Goal: Task Accomplishment & Management: Manage account settings

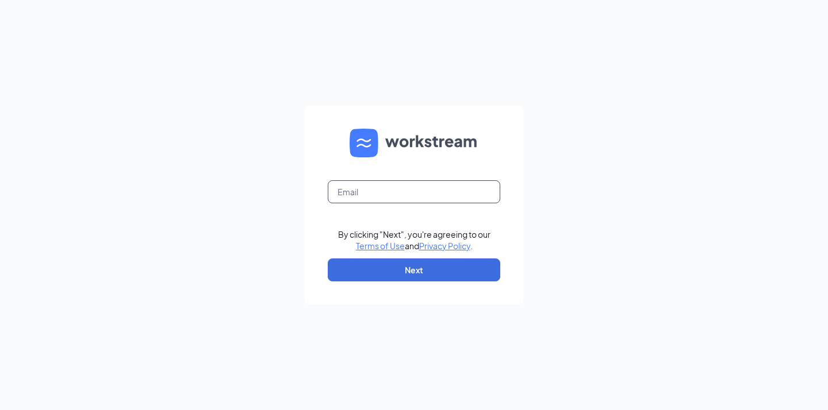
click at [429, 197] on input "text" at bounding box center [414, 191] width 172 height 23
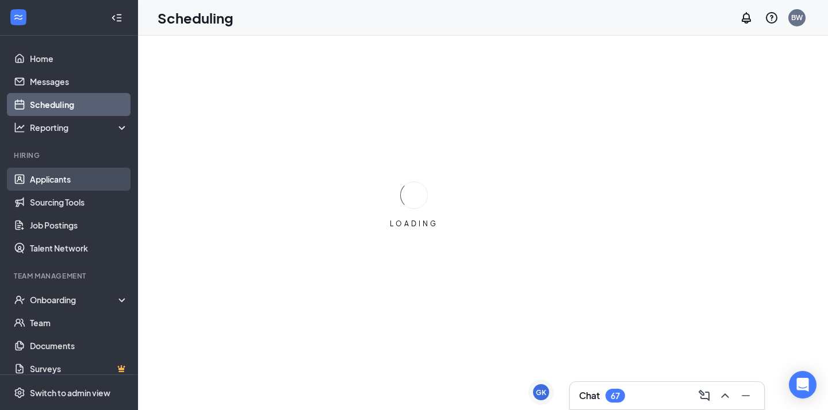
click at [72, 183] on link "Applicants" at bounding box center [79, 179] width 98 height 23
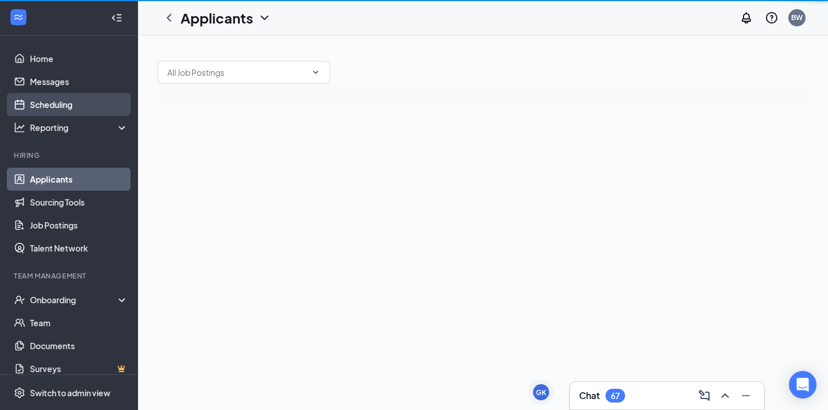
click at [81, 112] on link "Scheduling" at bounding box center [79, 104] width 98 height 23
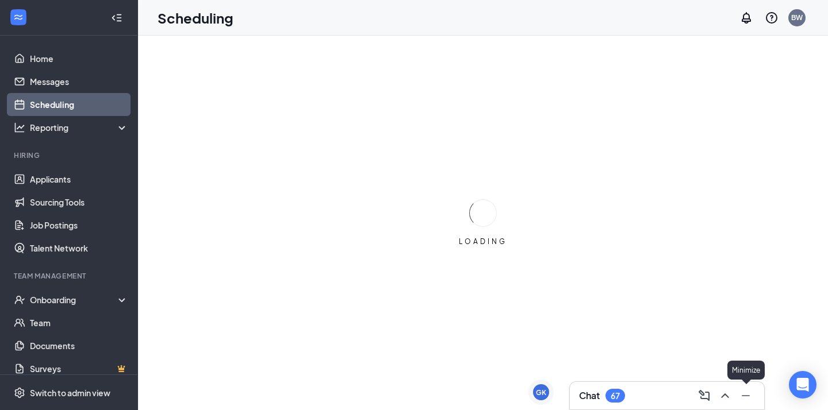
click at [729, 397] on icon "ChevronUp" at bounding box center [725, 396] width 14 height 14
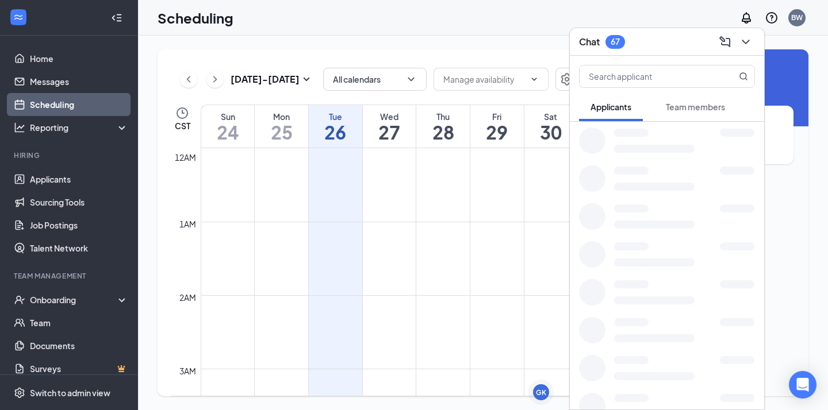
scroll to position [565, 0]
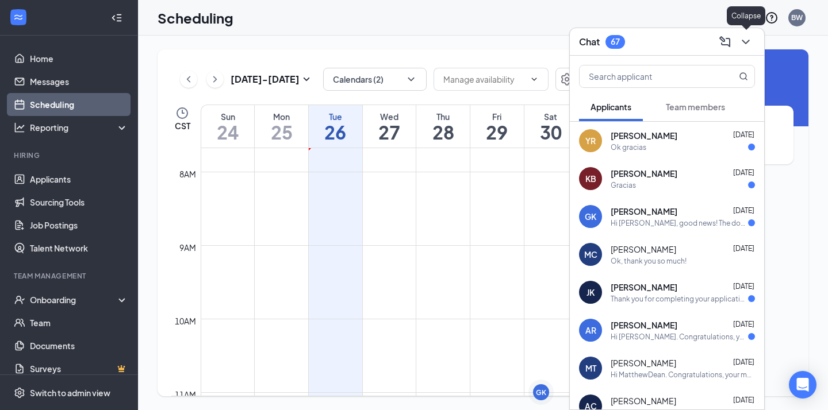
click at [743, 36] on icon "ChevronDown" at bounding box center [745, 42] width 14 height 14
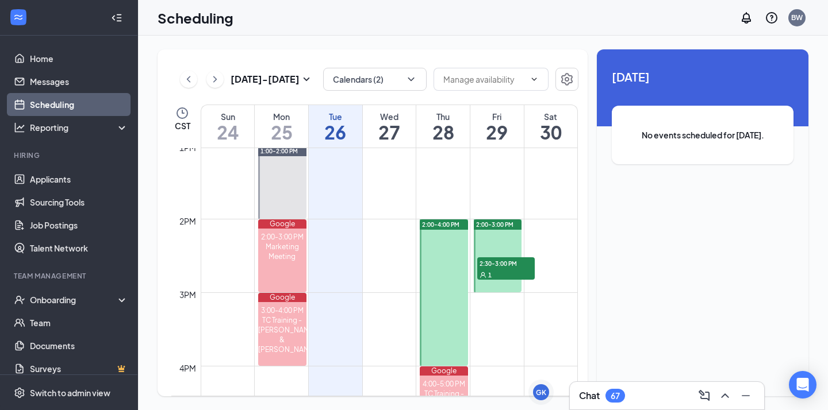
scroll to position [921, 0]
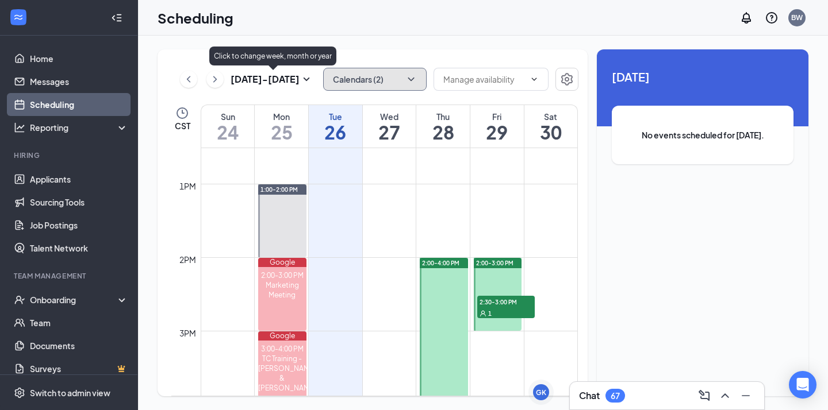
click at [355, 84] on button "Calendars (2)" at bounding box center [374, 79] width 103 height 23
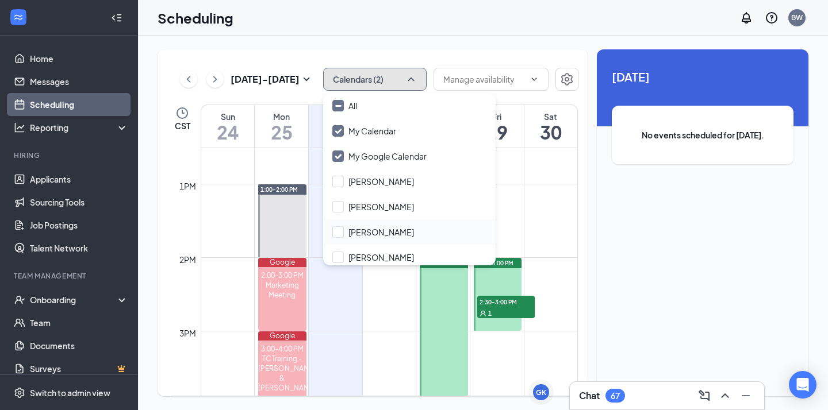
scroll to position [55, 0]
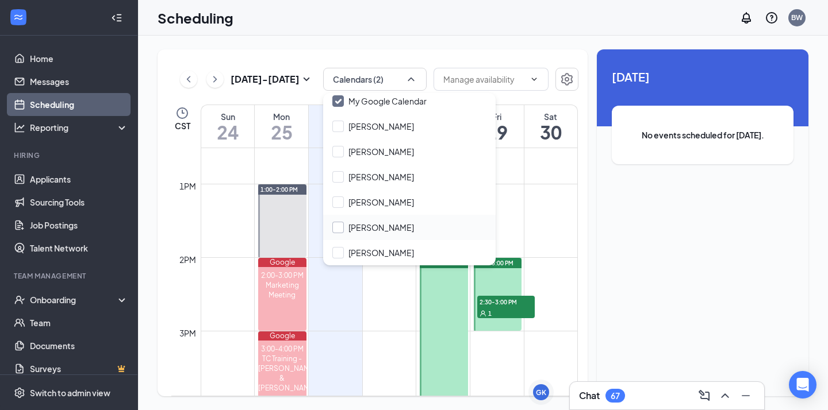
click at [336, 233] on div "[PERSON_NAME]" at bounding box center [409, 227] width 172 height 25
checkbox input "true"
click at [375, 83] on button "Calendars (3)" at bounding box center [374, 79] width 103 height 23
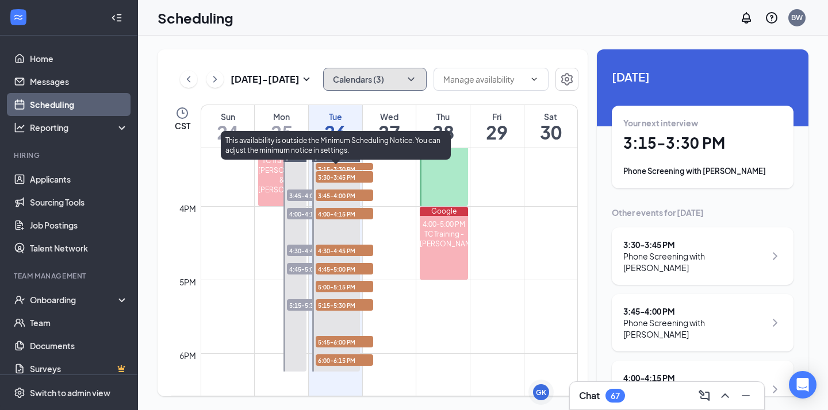
scroll to position [1117, 0]
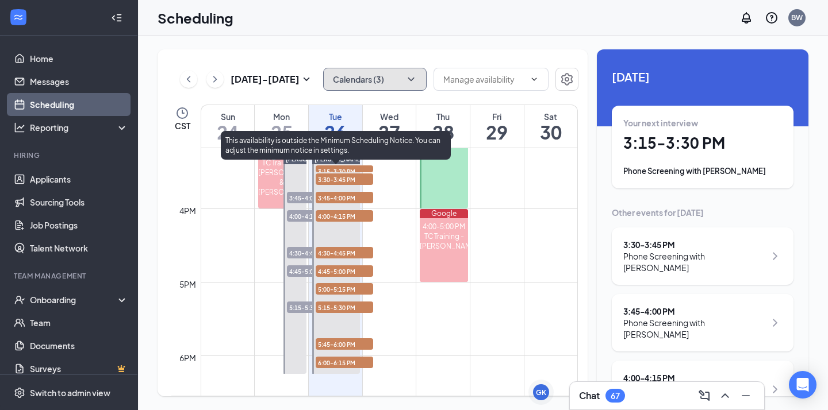
click at [303, 199] on span "3:45-4:00 PM" at bounding box center [315, 197] width 57 height 11
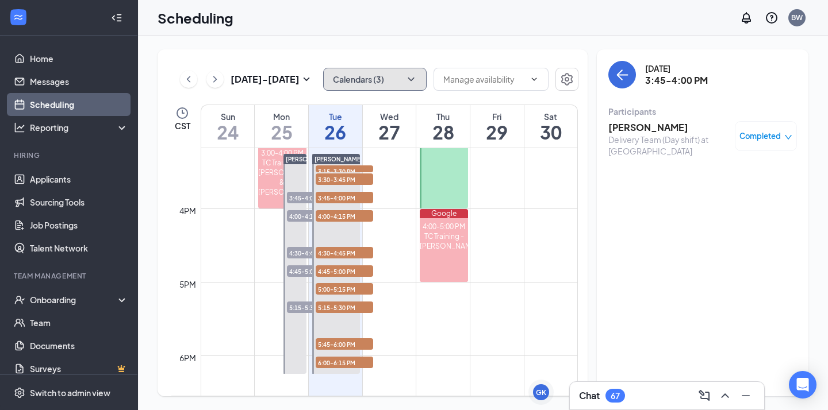
click at [301, 215] on span "4:00-4:15 PM" at bounding box center [315, 215] width 57 height 11
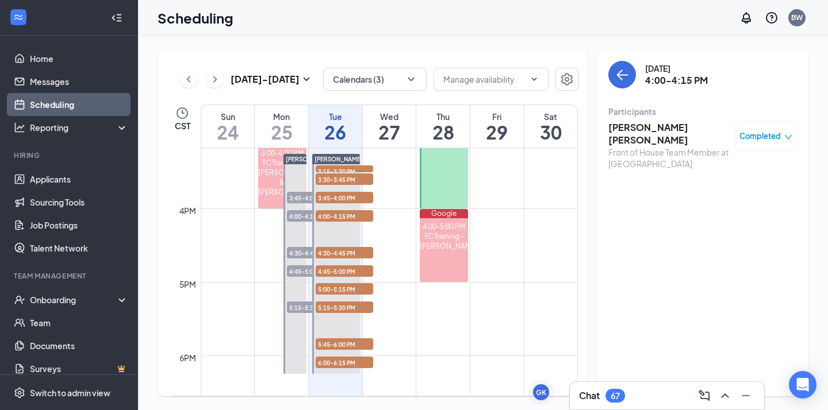
click at [656, 124] on h3 "[PERSON_NAME] [PERSON_NAME]" at bounding box center [668, 133] width 121 height 25
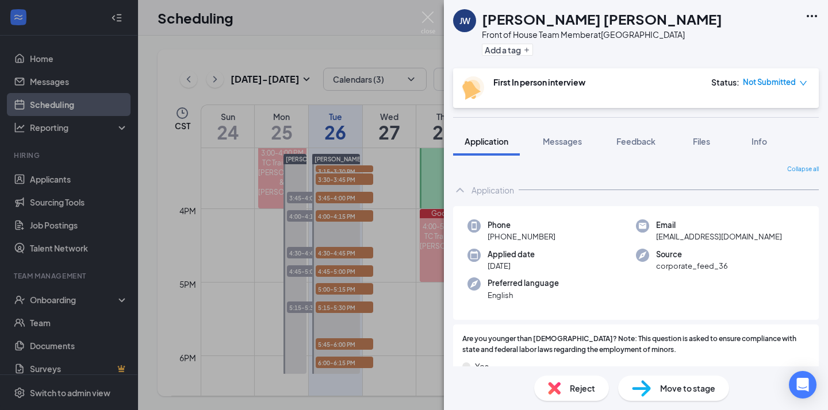
click at [356, 199] on div "[PERSON_NAME] Front of House Team Member at [GEOGRAPHIC_DATA] Add a tag First I…" at bounding box center [414, 205] width 828 height 410
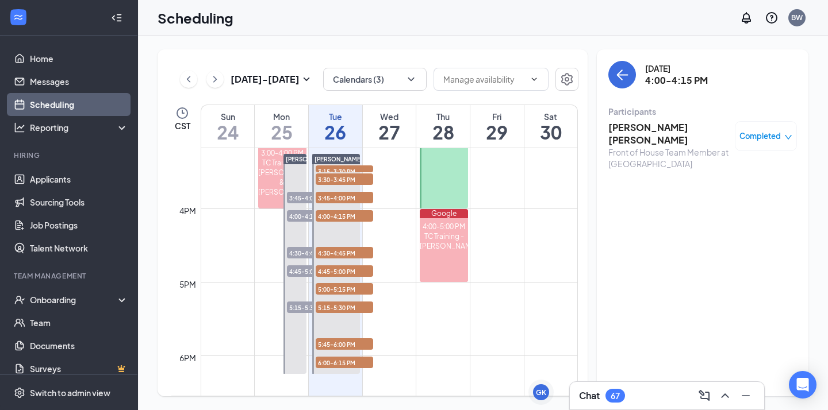
click at [295, 197] on span "3:45-4:00 PM" at bounding box center [315, 197] width 57 height 11
click at [628, 132] on h3 "[PERSON_NAME]" at bounding box center [668, 127] width 121 height 13
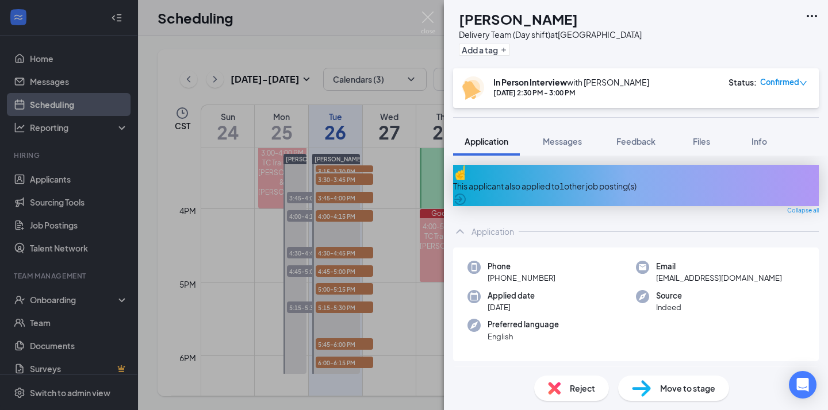
click at [410, 264] on div "MT [PERSON_NAME] Delivery Team (Day shift) at [GEOGRAPHIC_DATA] Add a tag In Pe…" at bounding box center [414, 205] width 828 height 410
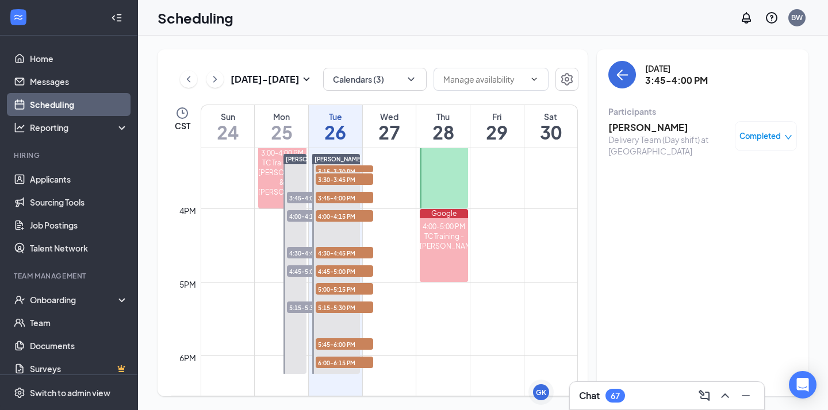
click at [305, 217] on span "4:00-4:15 PM" at bounding box center [315, 215] width 57 height 11
click at [630, 128] on h3 "[PERSON_NAME] [PERSON_NAME]" at bounding box center [668, 133] width 121 height 25
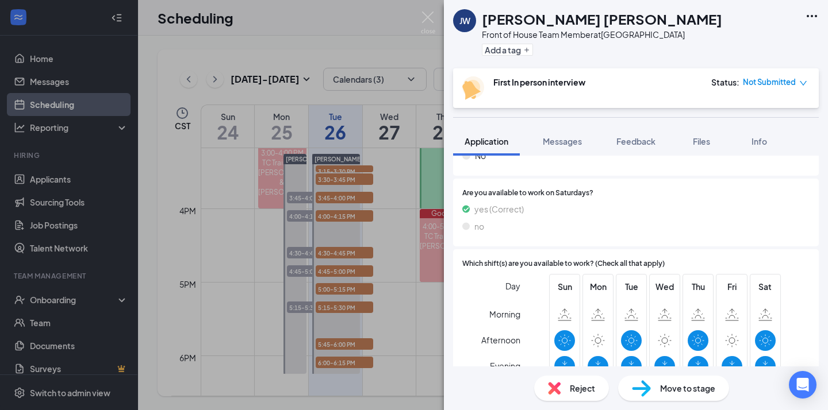
scroll to position [965, 0]
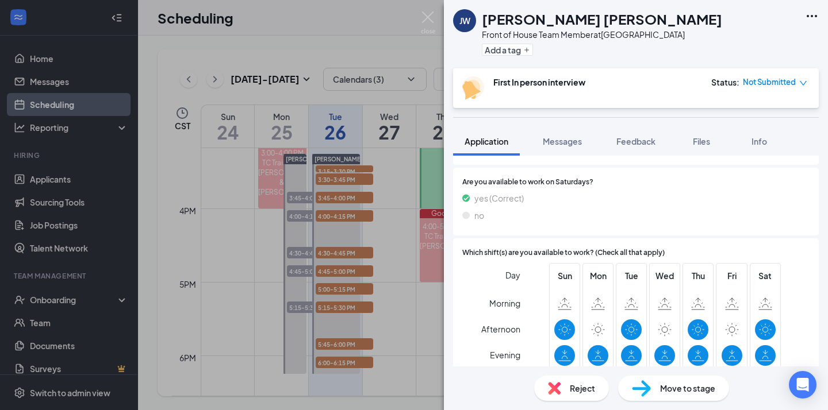
click at [387, 284] on div "[PERSON_NAME] Front of House Team Member at [GEOGRAPHIC_DATA] Add a tag First I…" at bounding box center [414, 205] width 828 height 410
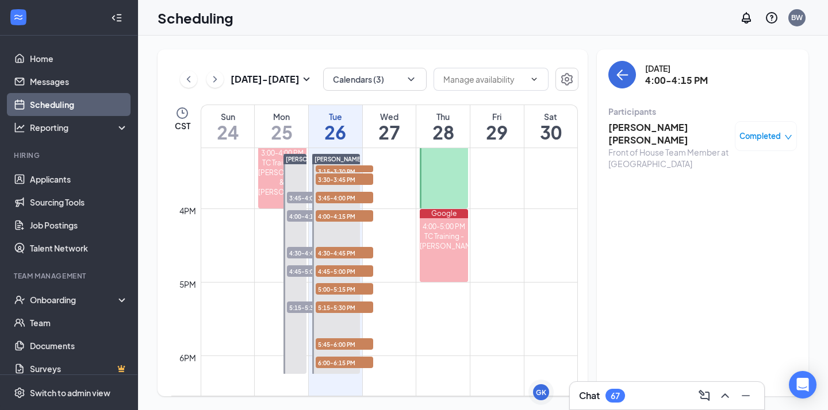
click at [301, 249] on span "4:30-4:45 PM" at bounding box center [315, 252] width 57 height 11
click at [660, 130] on h3 "[PERSON_NAME]" at bounding box center [668, 127] width 121 height 13
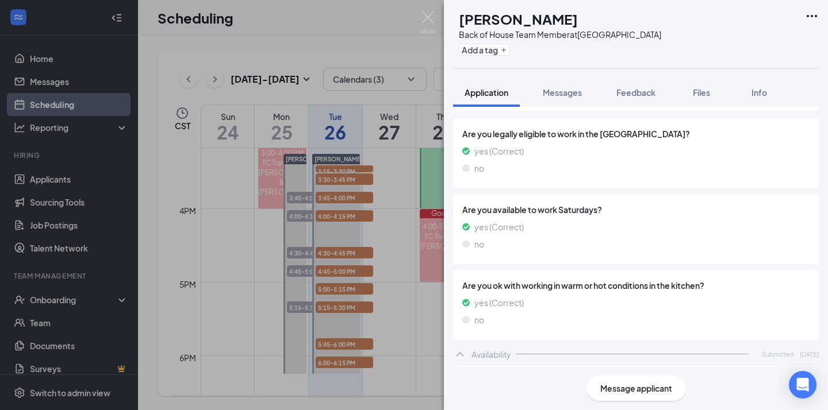
scroll to position [868, 0]
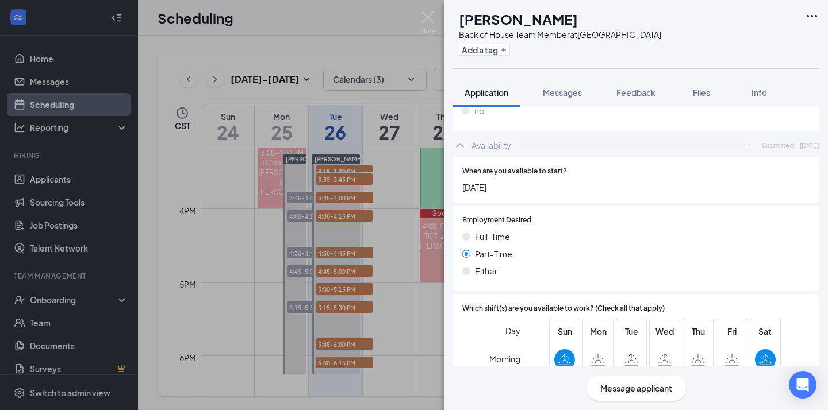
click at [365, 327] on div "[PERSON_NAME] Back of House Team Member at [GEOGRAPHIC_DATA] Add a tag Applicat…" at bounding box center [414, 205] width 828 height 410
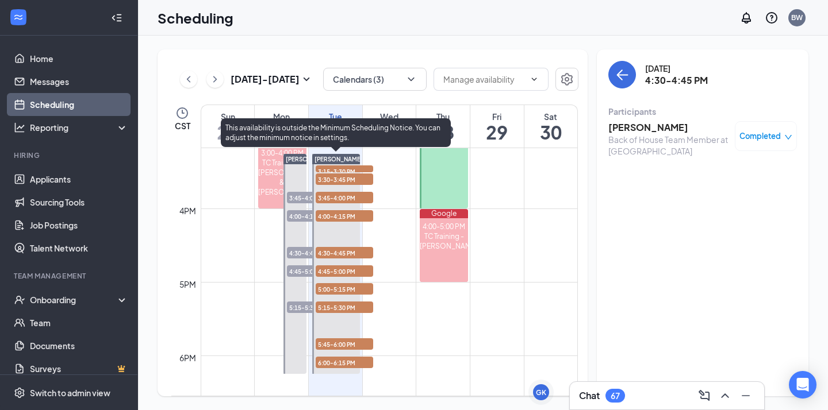
click at [303, 266] on span "4:45-5:00 PM" at bounding box center [315, 270] width 57 height 11
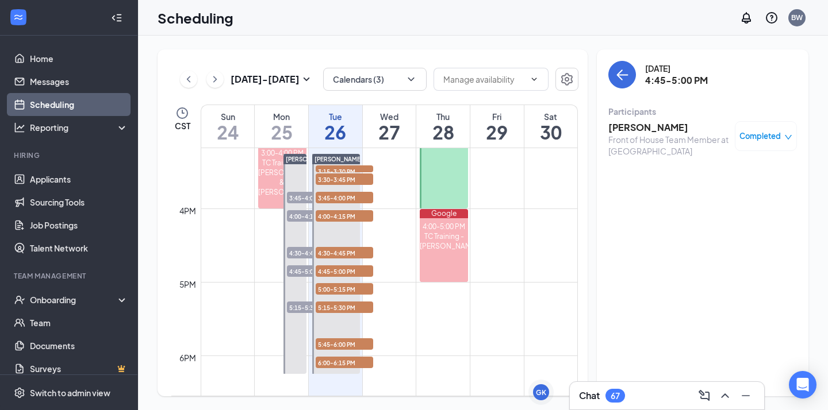
click at [638, 127] on h3 "[PERSON_NAME]" at bounding box center [668, 127] width 121 height 13
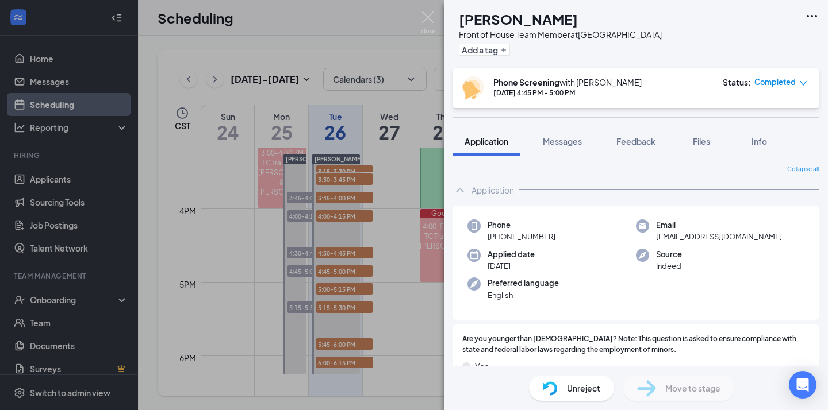
click at [353, 309] on div "[PERSON_NAME] Front of House Team Member at [GEOGRAPHIC_DATA] Add a tag Phone S…" at bounding box center [414, 205] width 828 height 410
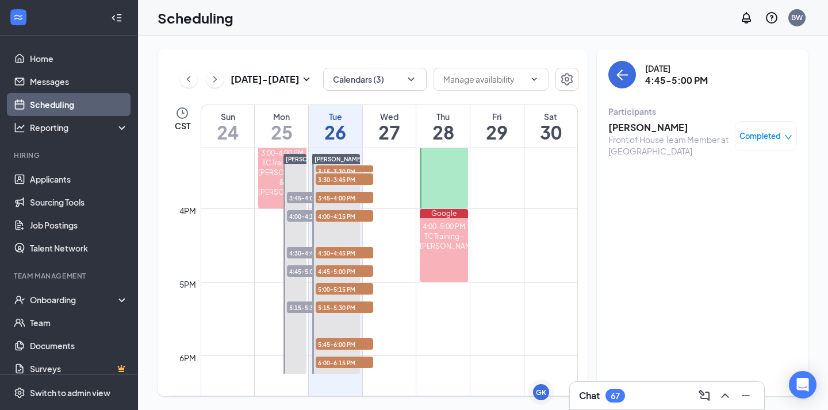
click at [303, 310] on span "5:15-5:30 PM" at bounding box center [315, 307] width 57 height 11
click at [623, 128] on h3 "[PERSON_NAME]" at bounding box center [668, 127] width 121 height 13
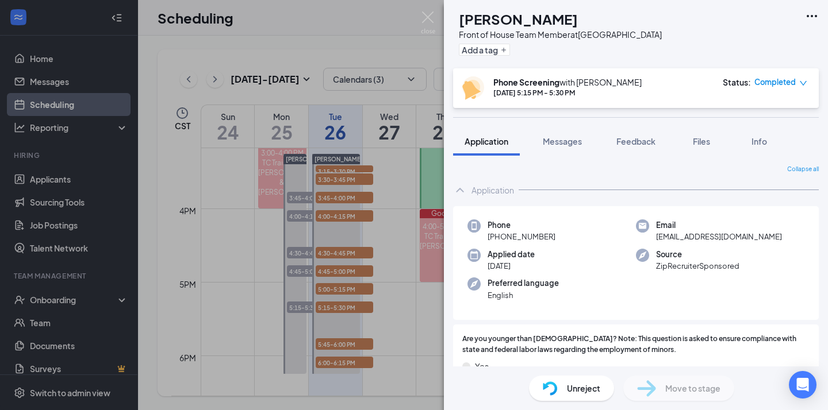
click at [325, 288] on div "MB [PERSON_NAME] Front of House Team Member at [GEOGRAPHIC_DATA] Add a tag Phon…" at bounding box center [414, 205] width 828 height 410
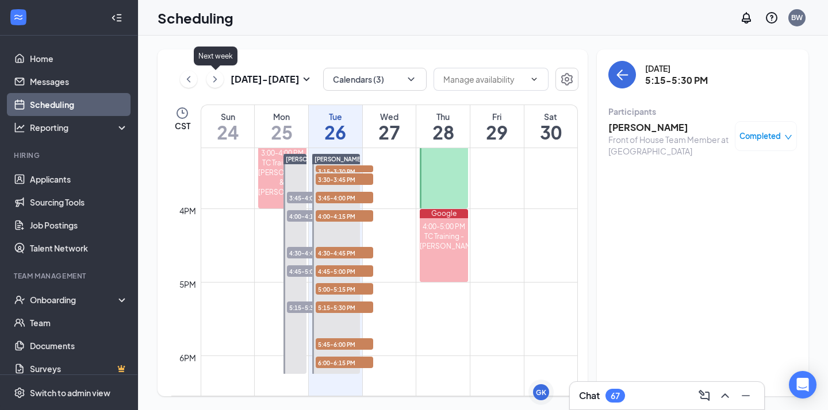
click at [218, 83] on icon "ChevronRight" at bounding box center [214, 79] width 11 height 14
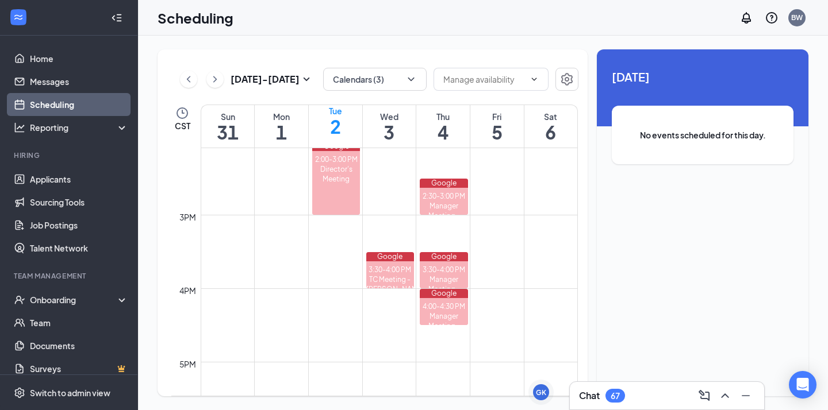
scroll to position [1038, 0]
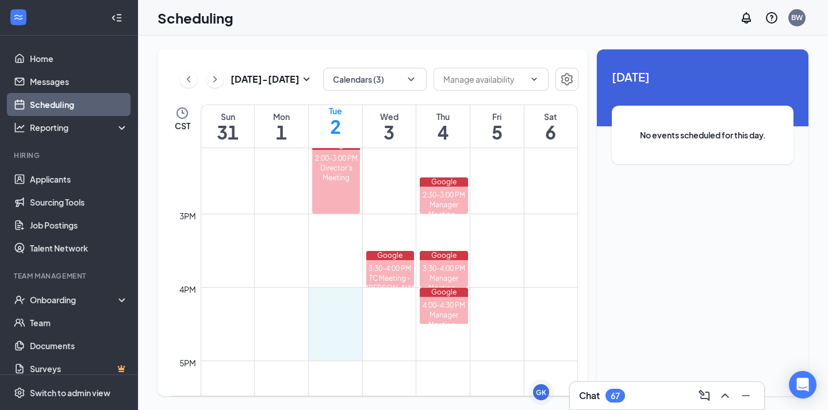
drag, startPoint x: 344, startPoint y: 287, endPoint x: 345, endPoint y: 348, distance: 60.9
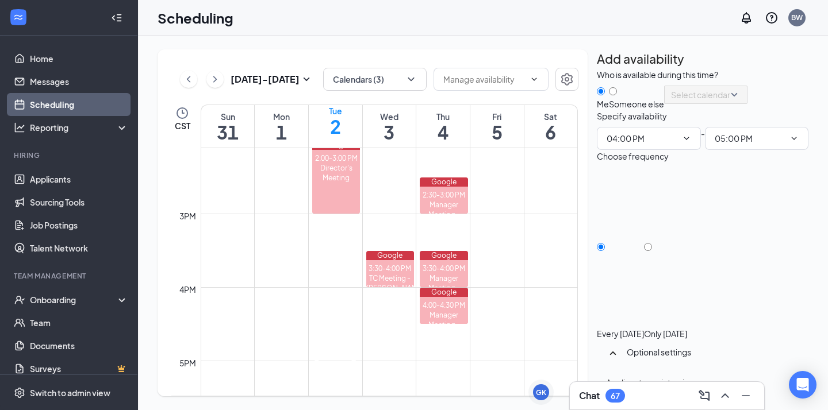
click at [687, 328] on div at bounding box center [665, 328] width 43 height 0
click at [652, 251] on input "Only [DATE]" at bounding box center [648, 247] width 8 height 8
radio input "true"
radio input "false"
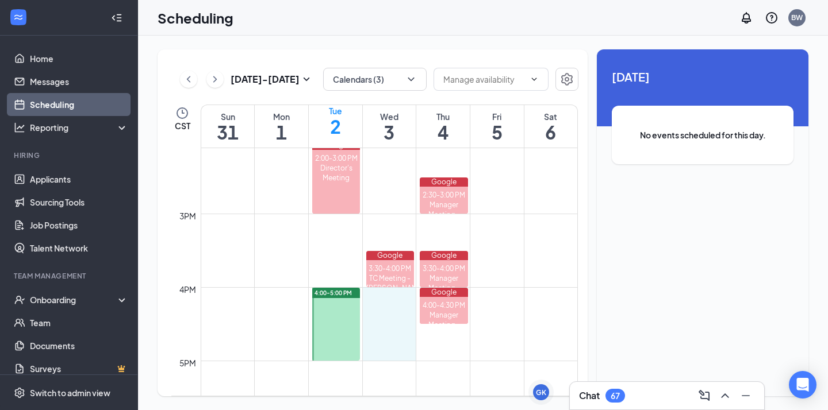
drag, startPoint x: 385, startPoint y: 288, endPoint x: 394, endPoint y: 350, distance: 62.7
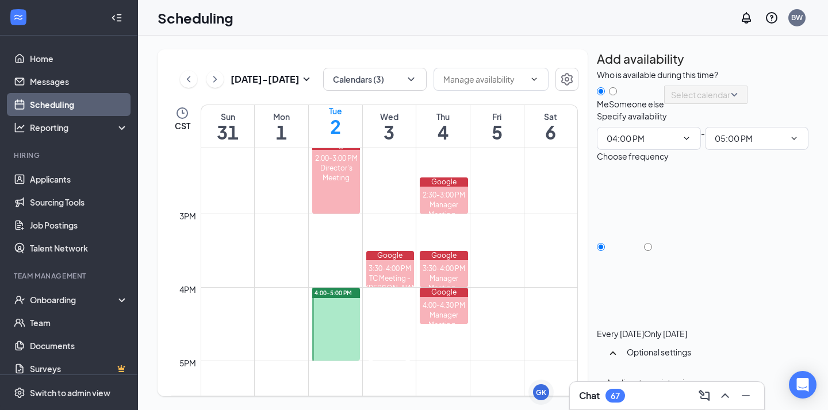
click at [687, 328] on div at bounding box center [665, 328] width 43 height 0
click at [652, 251] on input "Only [DATE]" at bounding box center [648, 247] width 8 height 8
radio input "true"
radio input "false"
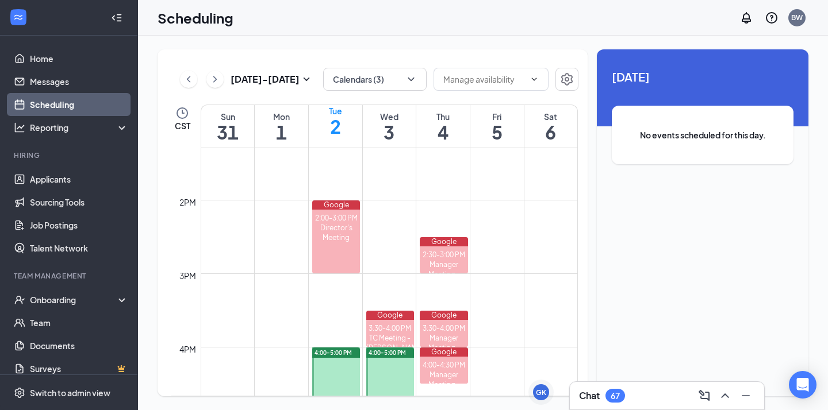
scroll to position [975, 0]
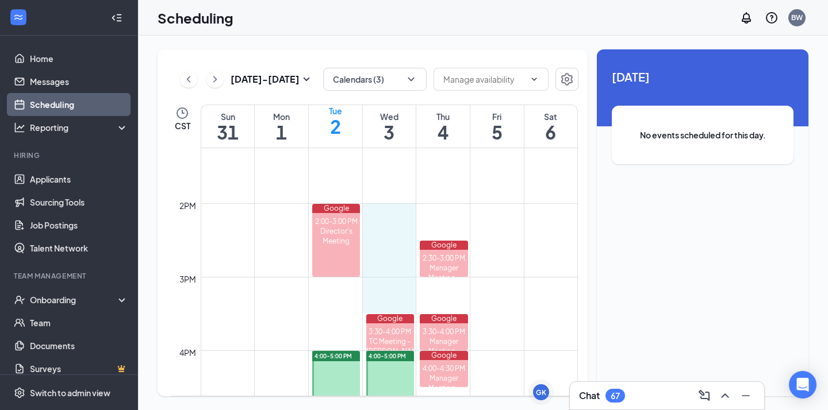
drag, startPoint x: 382, startPoint y: 203, endPoint x: 390, endPoint y: 297, distance: 93.4
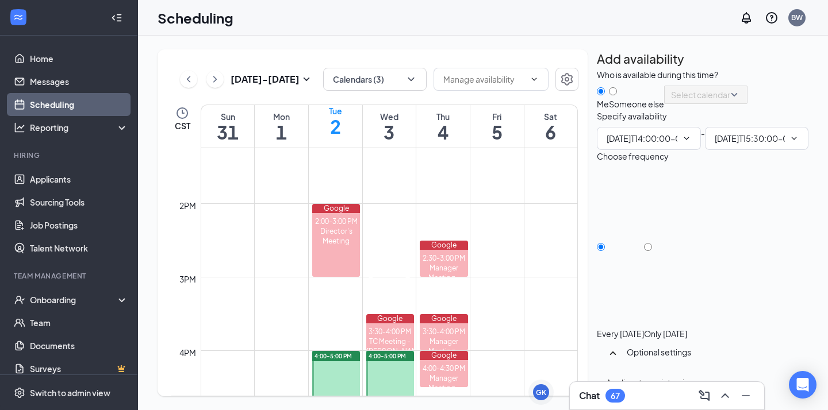
type input "02:00 PM"
type input "03:30 PM"
click at [703, 278] on div "Every [DATE] Only [DATE]" at bounding box center [701, 253] width 211 height 172
click at [406, 205] on icon "Cross" at bounding box center [388, 228] width 49 height 49
click at [652, 251] on input "Only [DATE]" at bounding box center [648, 247] width 8 height 8
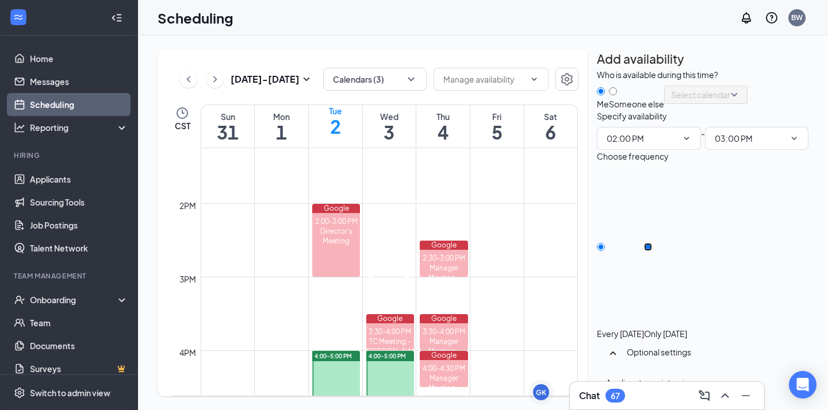
radio input "true"
radio input "false"
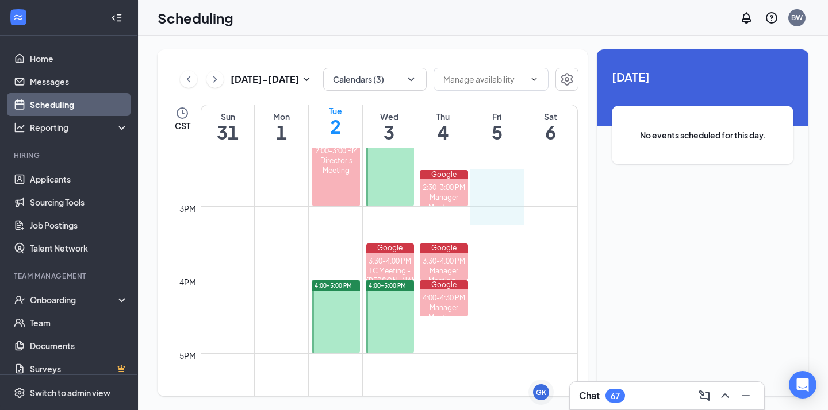
scroll to position [1045, 0]
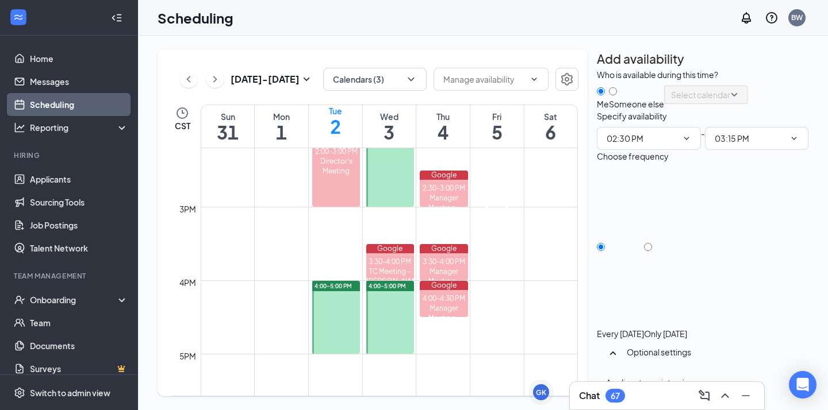
click at [515, 171] on icon "Cross" at bounding box center [496, 195] width 49 height 49
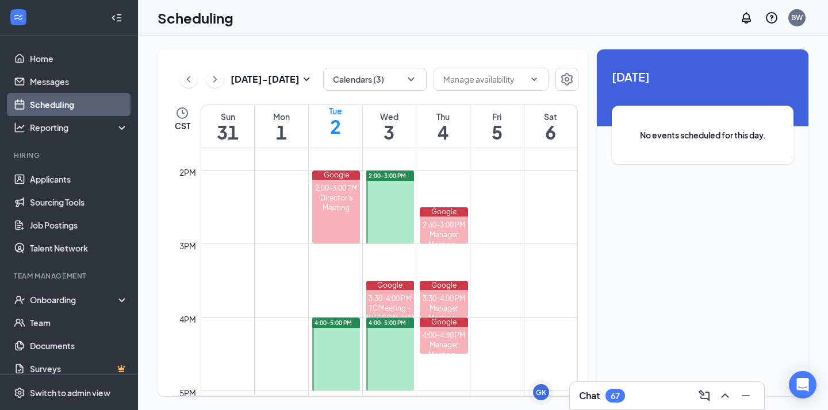
scroll to position [986, 0]
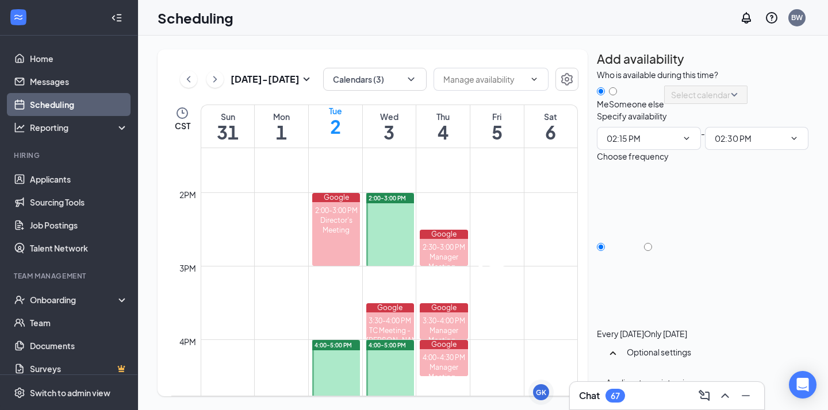
click at [514, 211] on icon "Cross" at bounding box center [496, 235] width 49 height 49
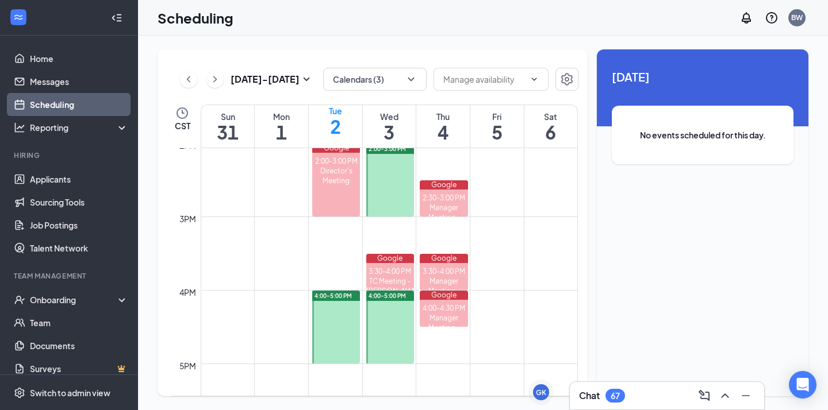
scroll to position [1049, 0]
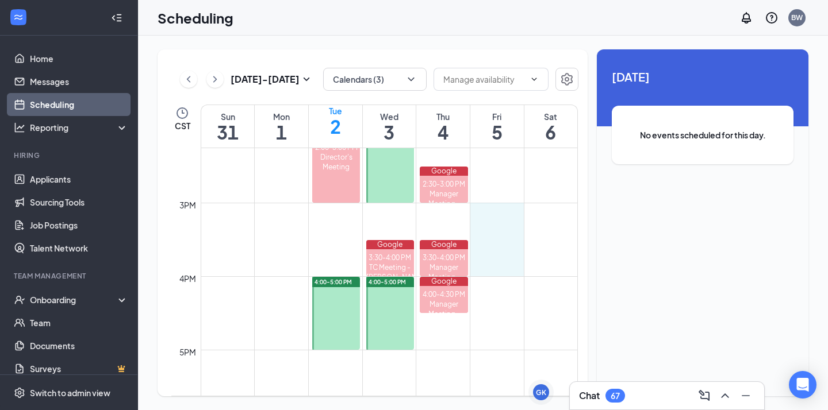
drag, startPoint x: 500, startPoint y: 203, endPoint x: 501, endPoint y: 265, distance: 62.1
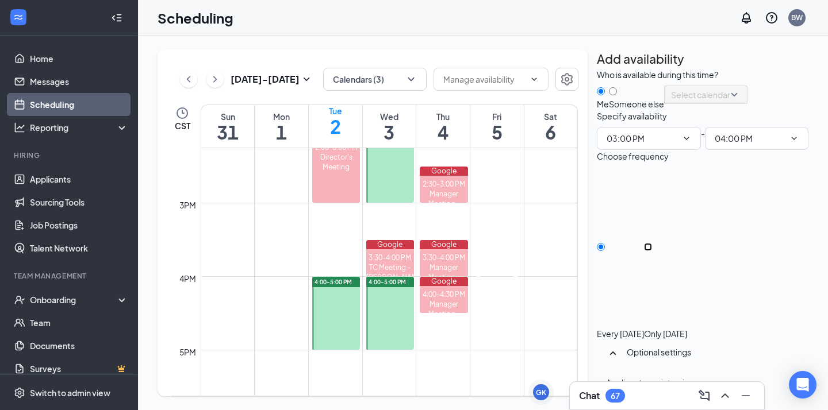
click at [652, 251] on input "Only [DATE]" at bounding box center [648, 247] width 8 height 8
radio input "true"
radio input "false"
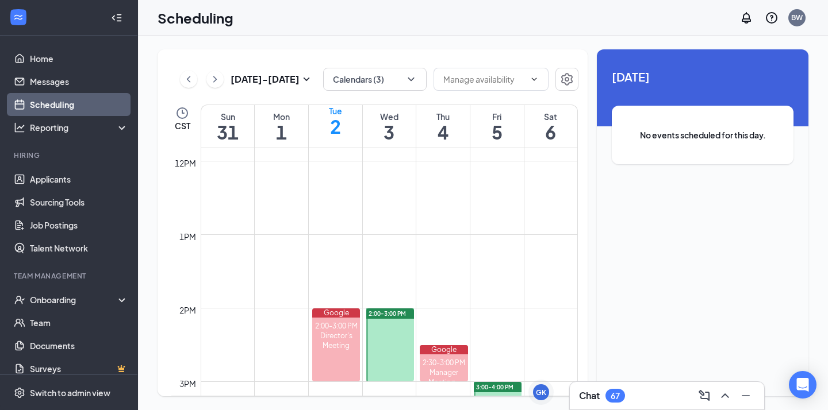
scroll to position [746, 0]
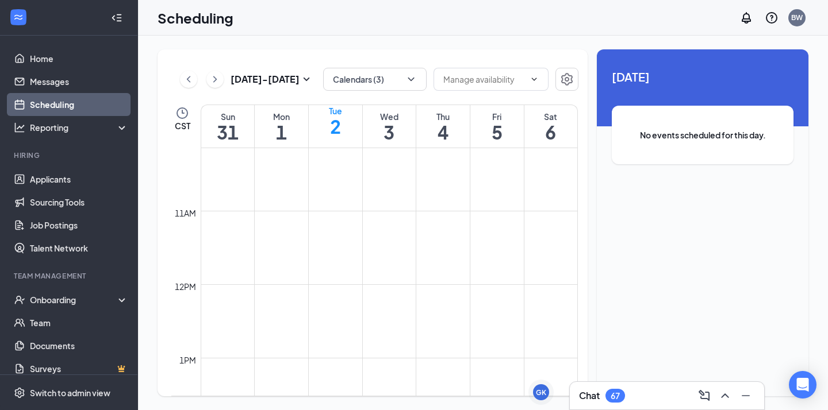
click at [182, 88] on div "[DATE] - [DATE]" at bounding box center [246, 79] width 133 height 23
click at [189, 72] on icon "ChevronLeft" at bounding box center [188, 79] width 11 height 14
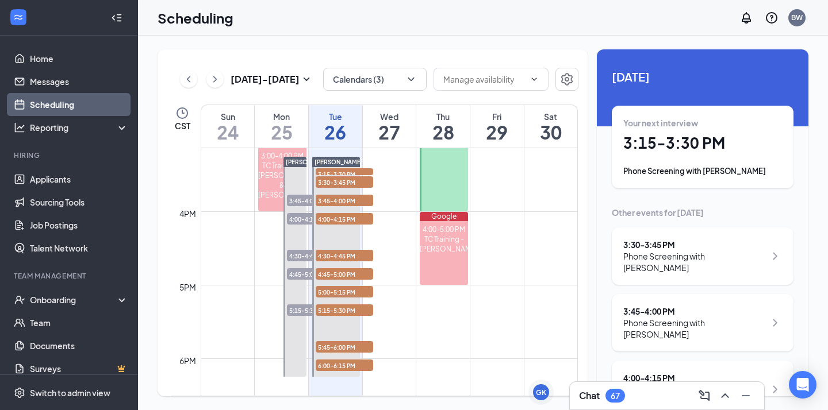
scroll to position [1093, 0]
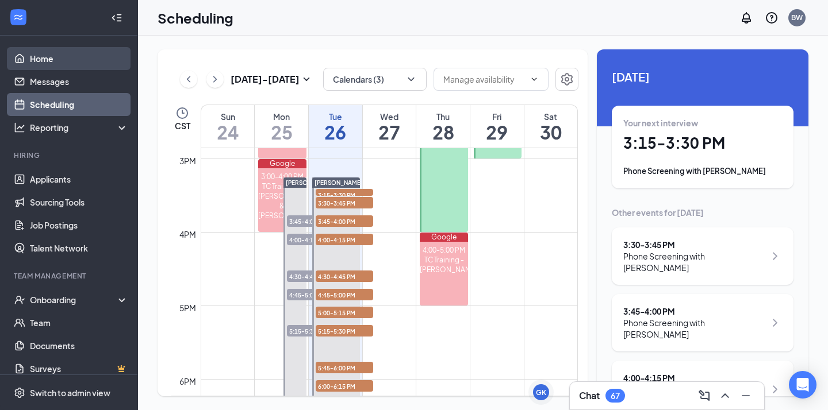
click at [76, 69] on link "Home" at bounding box center [79, 58] width 98 height 23
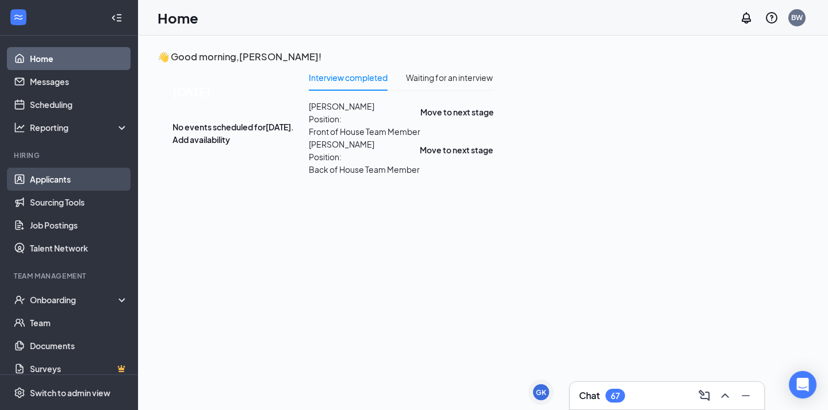
click at [72, 172] on link "Applicants" at bounding box center [79, 179] width 98 height 23
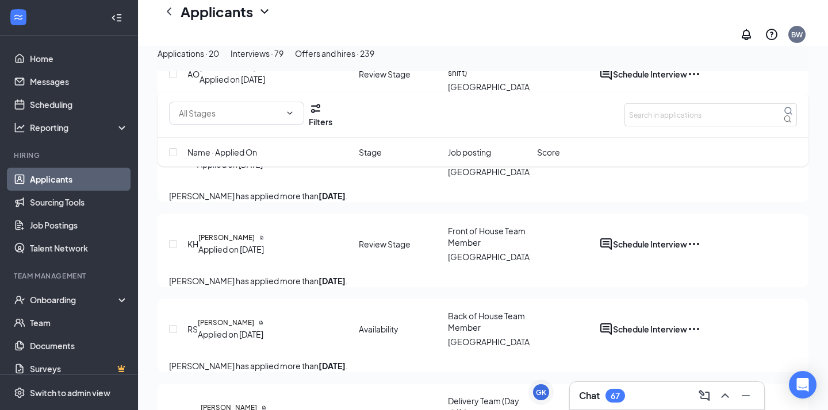
scroll to position [1827, 0]
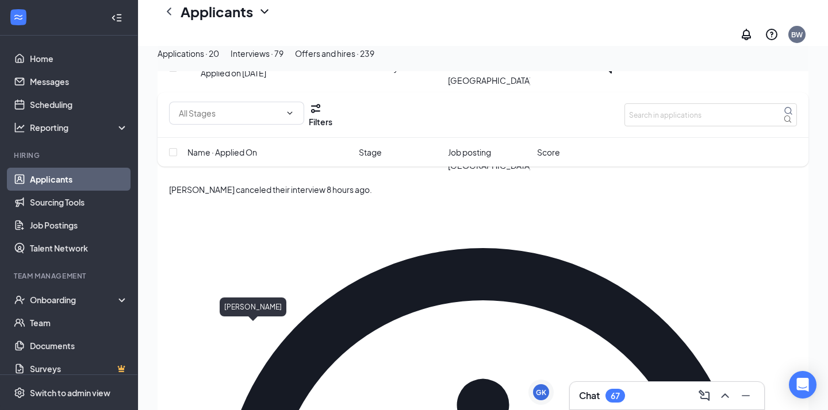
click at [254, 152] on h5 "[PERSON_NAME]" at bounding box center [226, 146] width 56 height 10
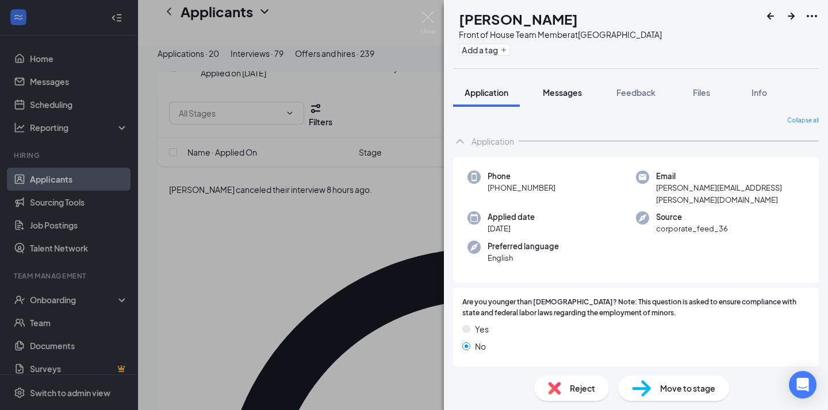
click at [566, 94] on span "Messages" at bounding box center [561, 92] width 39 height 10
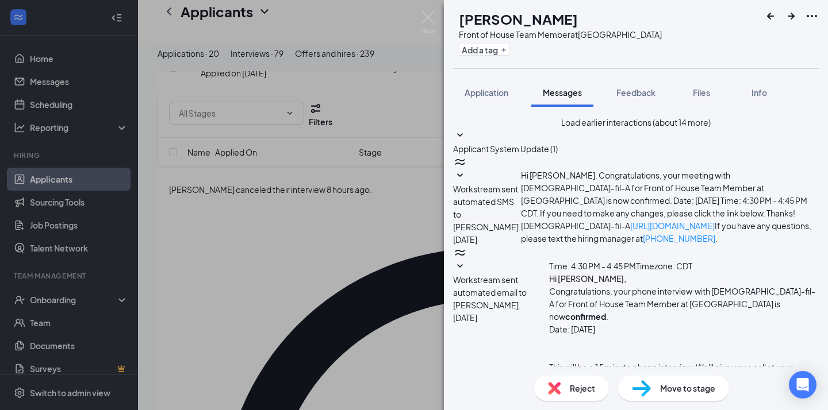
scroll to position [361, 0]
click at [391, 258] on div "DX [PERSON_NAME] Front of House Team Member at [GEOGRAPHIC_DATA] Add a tag Appl…" at bounding box center [414, 205] width 828 height 410
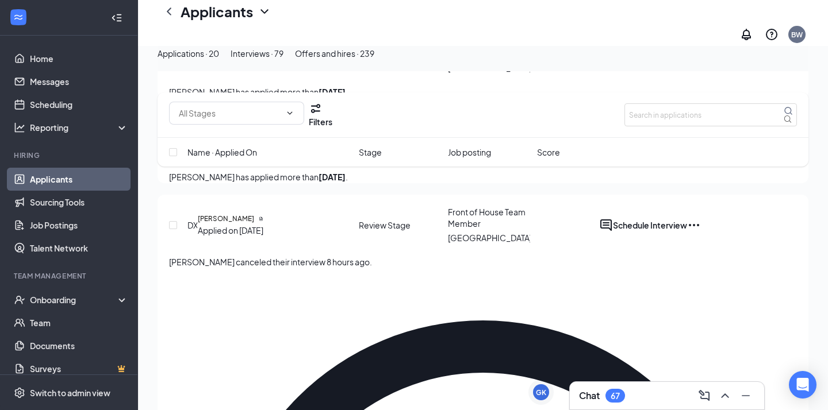
scroll to position [1753, 0]
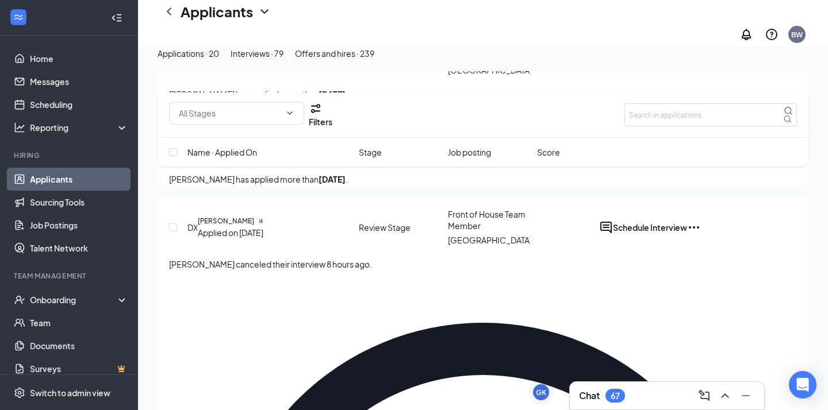
click at [174, 147] on input "checkbox" at bounding box center [173, 142] width 8 height 8
checkbox input "true"
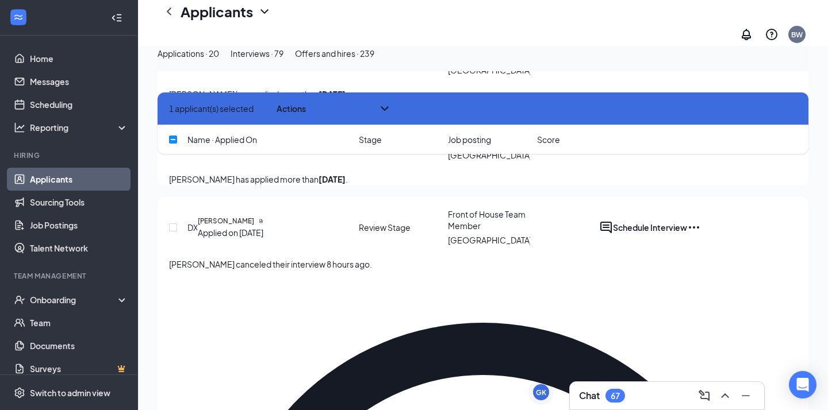
click at [174, 61] on input "checkbox" at bounding box center [173, 57] width 8 height 8
click at [306, 113] on span "Actions" at bounding box center [290, 108] width 29 height 13
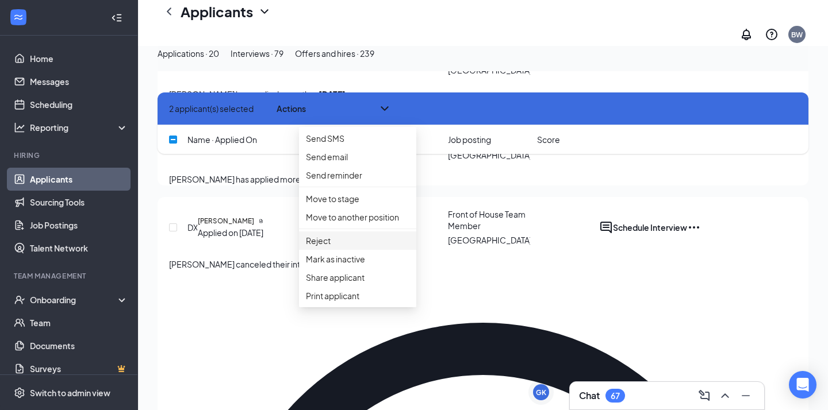
click at [338, 250] on li "Reject" at bounding box center [357, 241] width 117 height 18
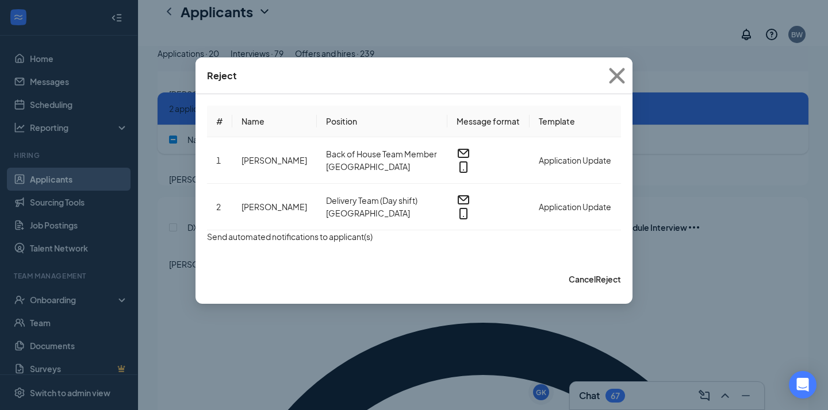
click at [207, 242] on button "button" at bounding box center [207, 236] width 0 height 13
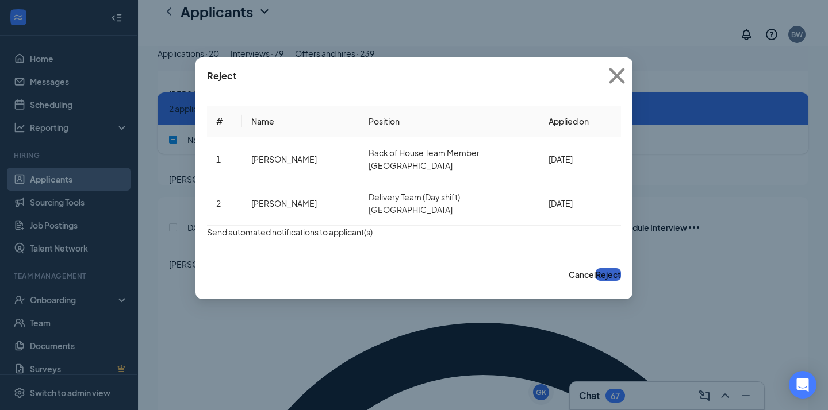
click at [602, 281] on button "Reject" at bounding box center [607, 274] width 25 height 13
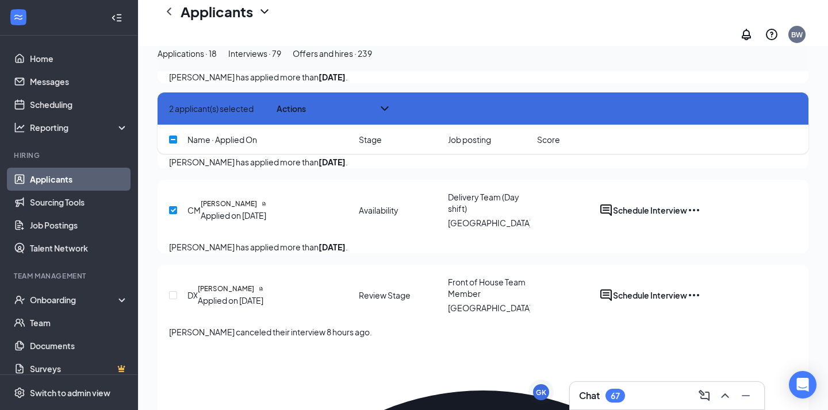
checkbox input "false"
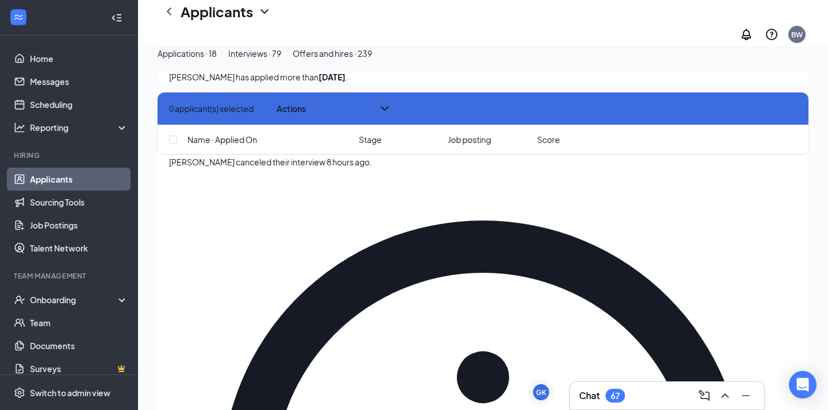
scroll to position [1627, 0]
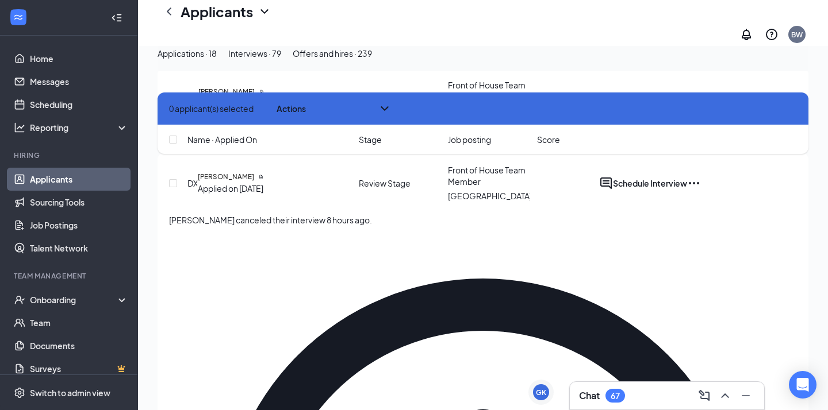
click at [169, 109] on icon "Cross" at bounding box center [169, 109] width 0 height 0
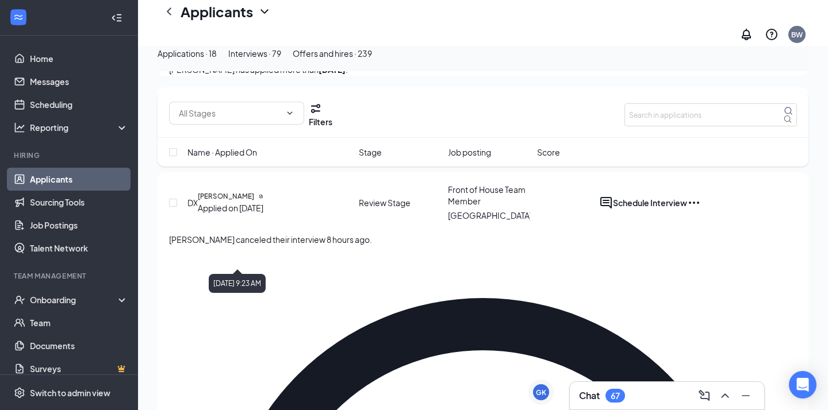
scroll to position [1596, 0]
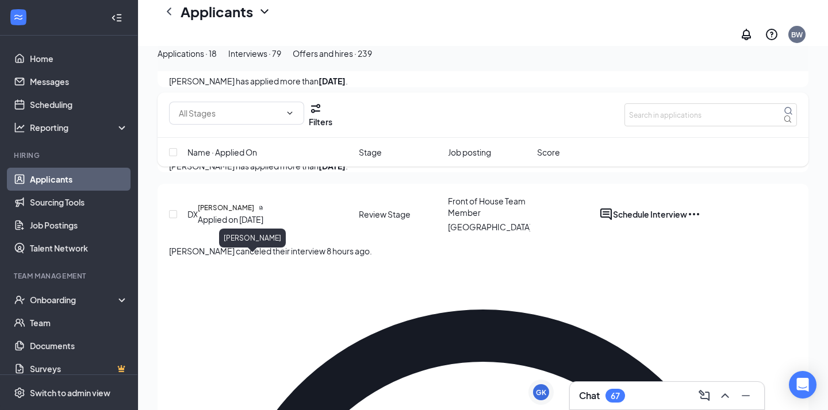
click at [246, 128] on h5 "[PERSON_NAME]" at bounding box center [226, 123] width 56 height 10
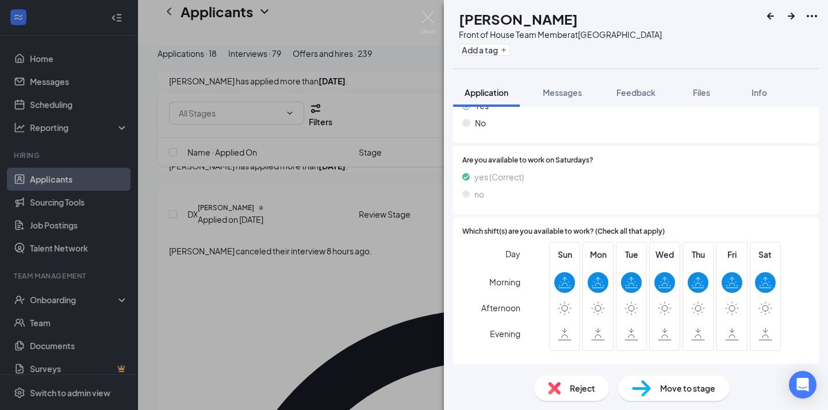
scroll to position [966, 0]
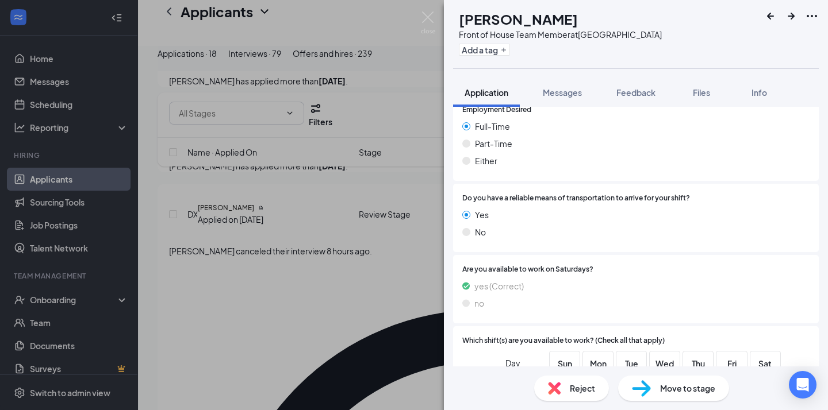
click at [666, 386] on span "Move to stage" at bounding box center [687, 388] width 55 height 13
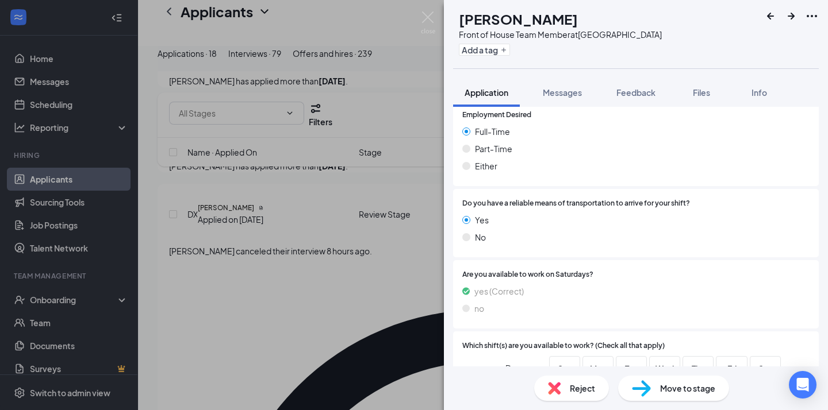
scroll to position [63, 0]
click at [358, 237] on div "KH [PERSON_NAME] Front of House Team Member at [GEOGRAPHIC_DATA] Add a tag Appl…" at bounding box center [414, 205] width 828 height 410
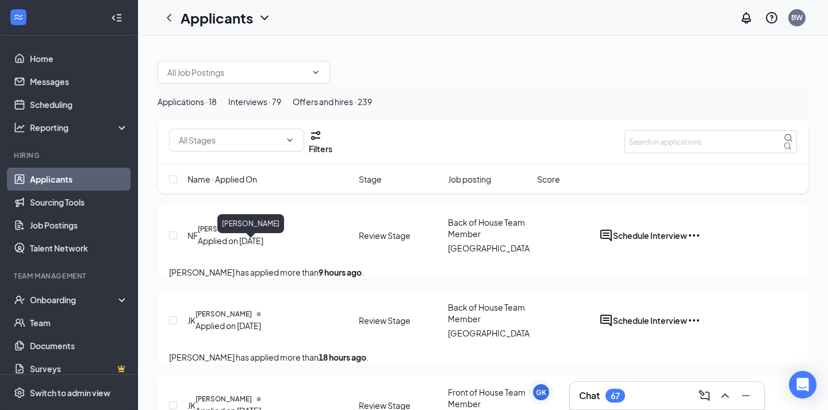
click at [242, 234] on h5 "[PERSON_NAME]" at bounding box center [226, 229] width 56 height 10
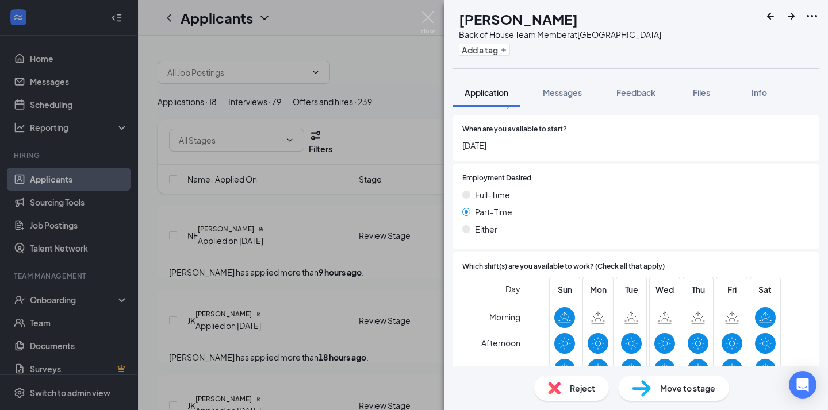
scroll to position [953, 0]
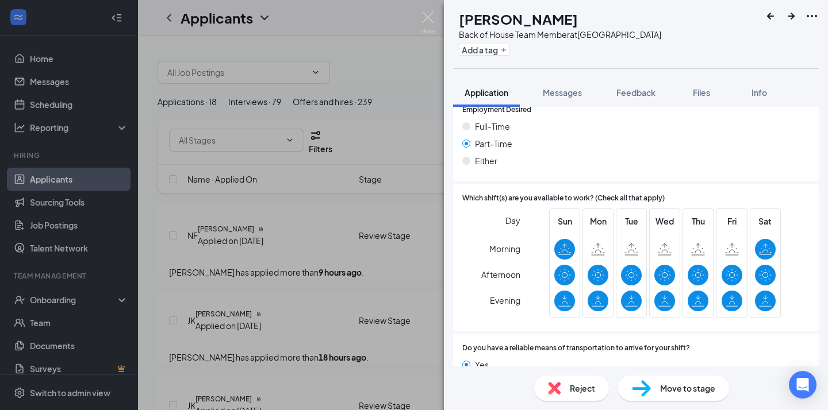
click at [388, 288] on div "NF [PERSON_NAME] Back of House Team Member at [GEOGRAPHIC_DATA] Add a tag Appli…" at bounding box center [414, 205] width 828 height 410
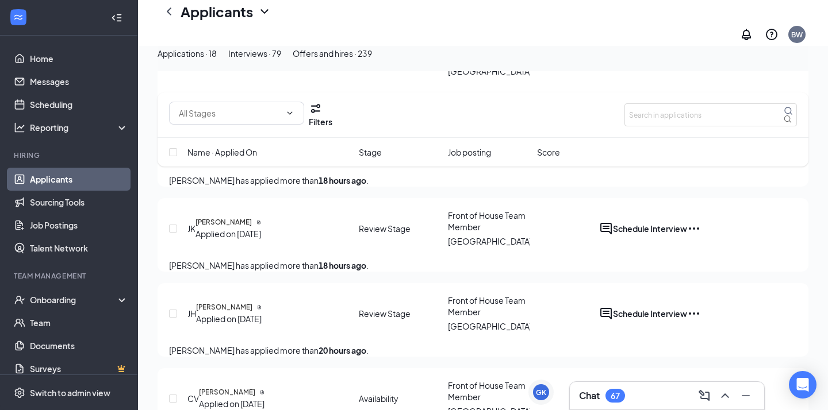
scroll to position [245, 0]
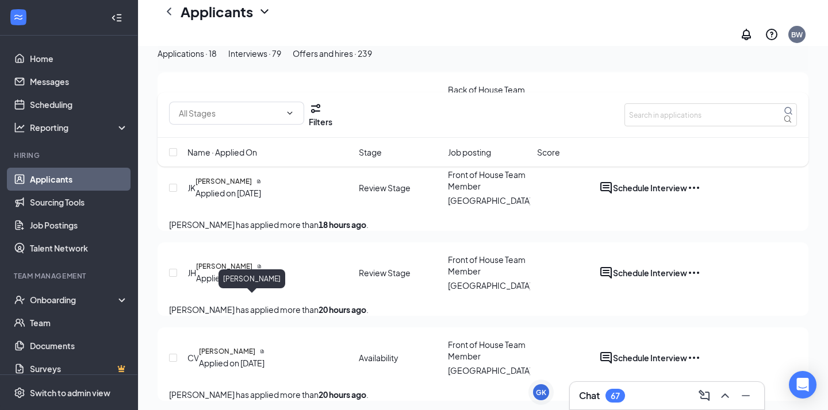
click at [252, 272] on h5 "[PERSON_NAME]" at bounding box center [224, 266] width 56 height 10
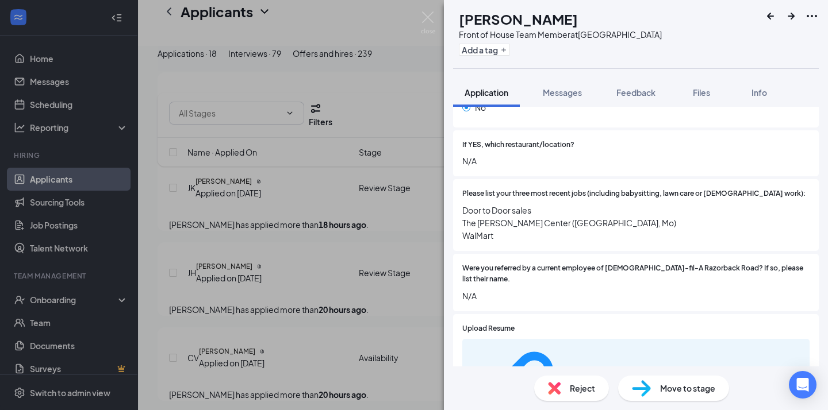
scroll to position [309, 0]
click at [388, 317] on div "[PERSON_NAME] [PERSON_NAME] Front of House Team Member at [GEOGRAPHIC_DATA] Add…" at bounding box center [414, 205] width 828 height 410
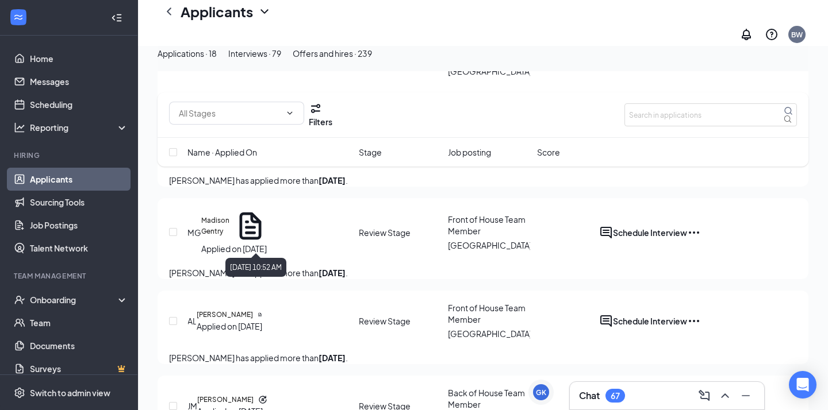
scroll to position [728, 0]
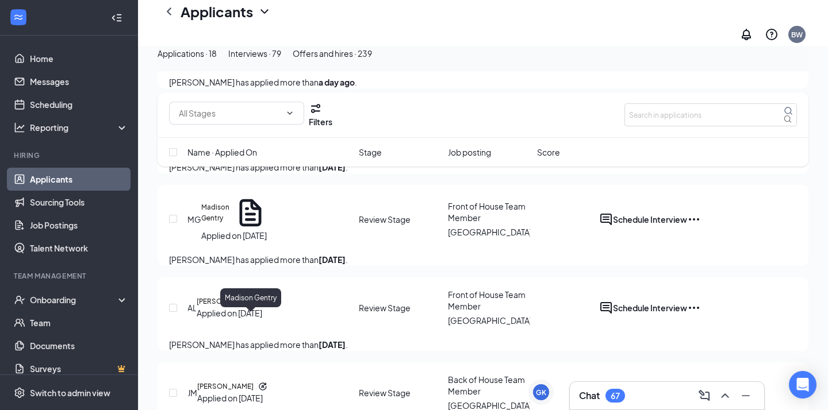
click at [229, 224] on h5 "Madison Gentry" at bounding box center [215, 212] width 28 height 21
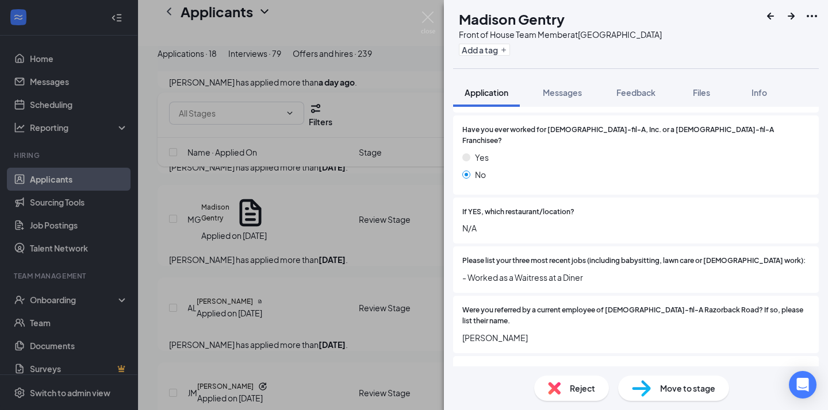
scroll to position [237, 0]
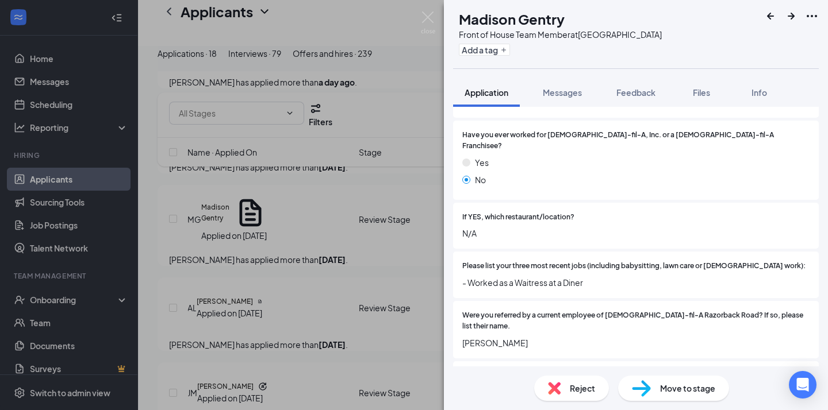
click at [395, 270] on div "MG Madison [PERSON_NAME] Front of House Team Member at [GEOGRAPHIC_DATA] Add a …" at bounding box center [414, 205] width 828 height 410
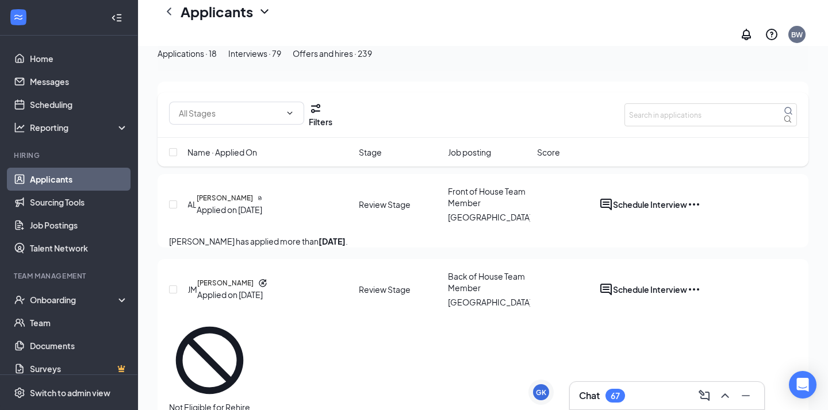
scroll to position [834, 0]
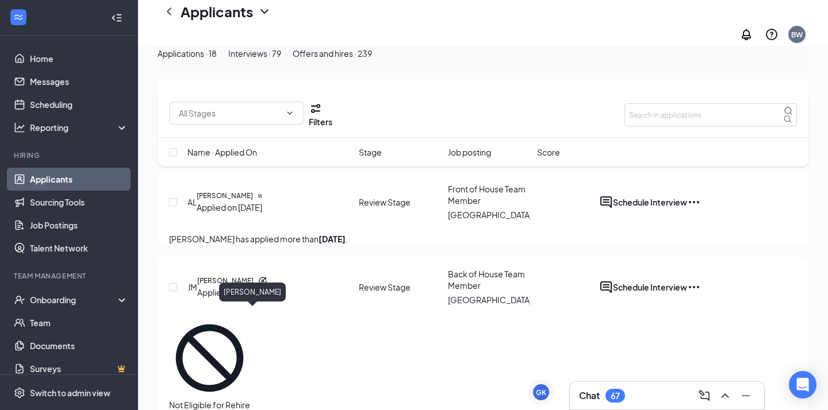
click at [252, 201] on h5 "[PERSON_NAME]" at bounding box center [225, 196] width 56 height 10
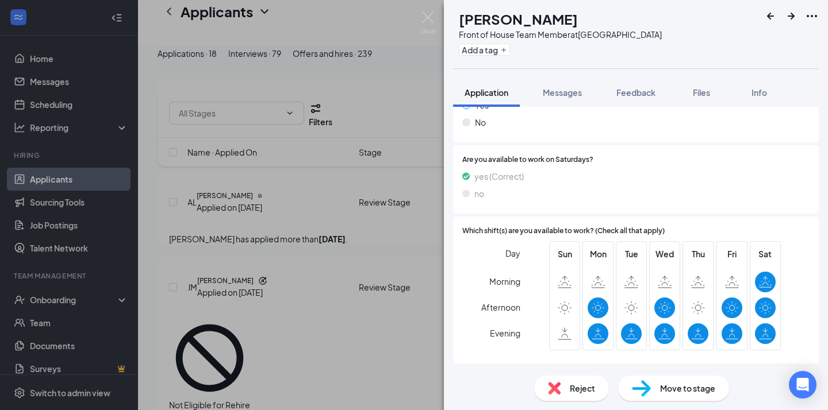
scroll to position [979, 0]
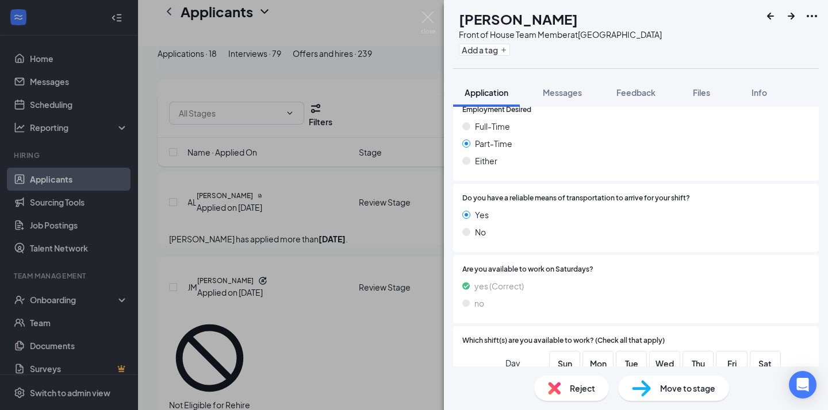
click at [347, 304] on div "AL Arvoda [PERSON_NAME] Front of House Team Member at [GEOGRAPHIC_DATA] Add a t…" at bounding box center [414, 205] width 828 height 410
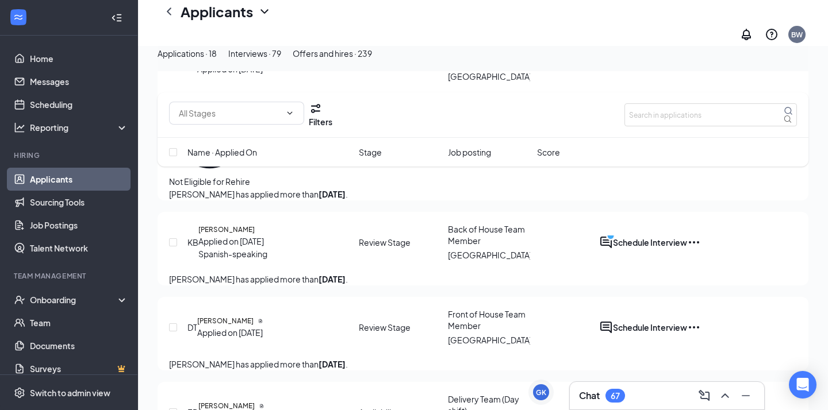
scroll to position [1054, 0]
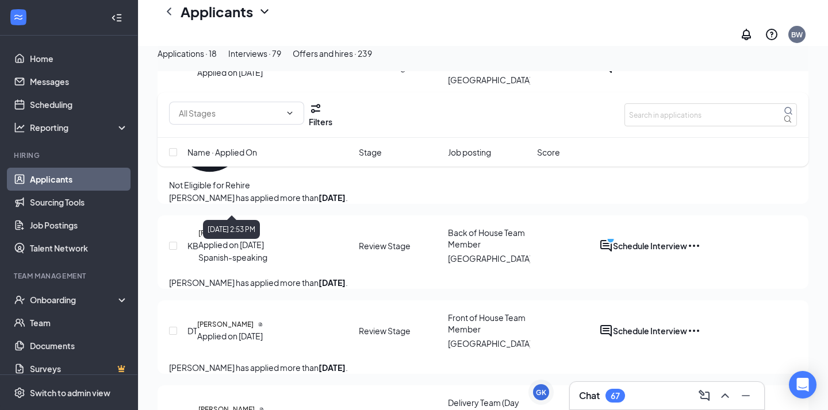
click at [245, 66] on h5 "[PERSON_NAME]" at bounding box center [225, 61] width 56 height 10
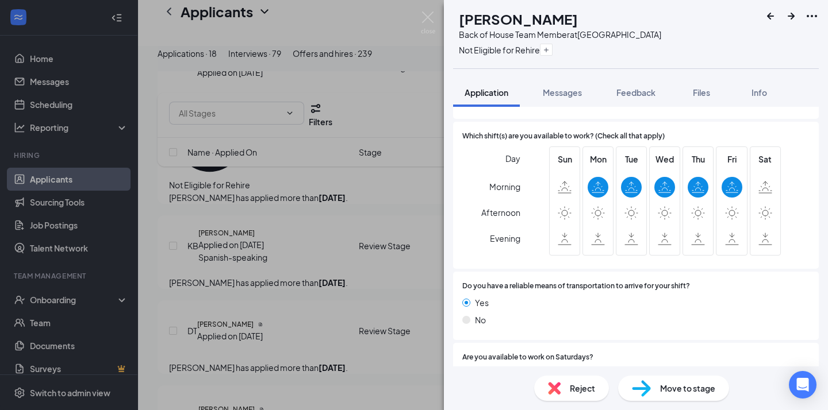
scroll to position [923, 0]
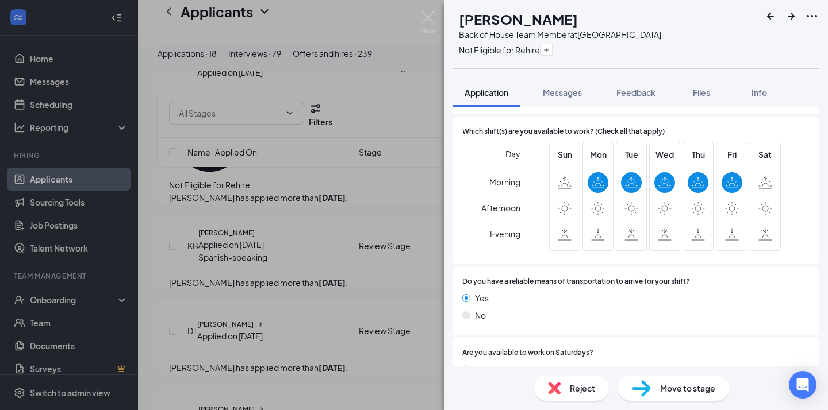
click at [388, 318] on div "[PERSON_NAME] [PERSON_NAME] Makto Back of House Team Member at [GEOGRAPHIC_DATA…" at bounding box center [414, 205] width 828 height 410
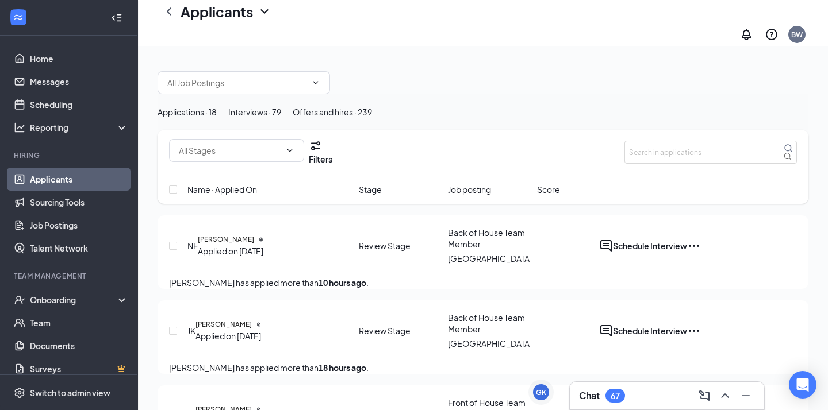
scroll to position [157, 0]
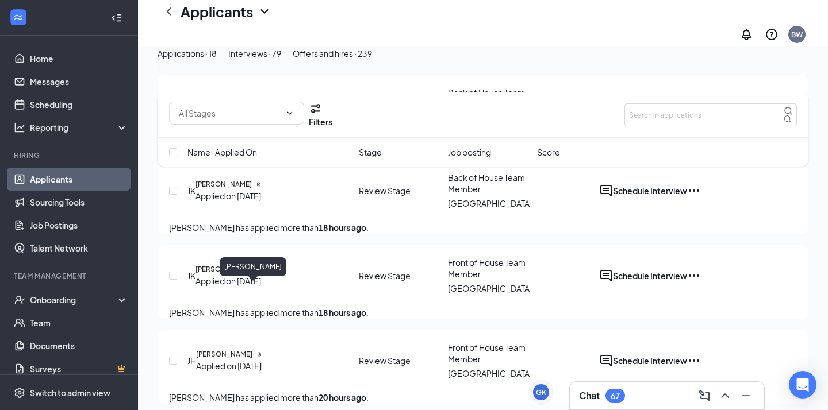
click at [245, 275] on h5 "[PERSON_NAME]" at bounding box center [223, 269] width 56 height 10
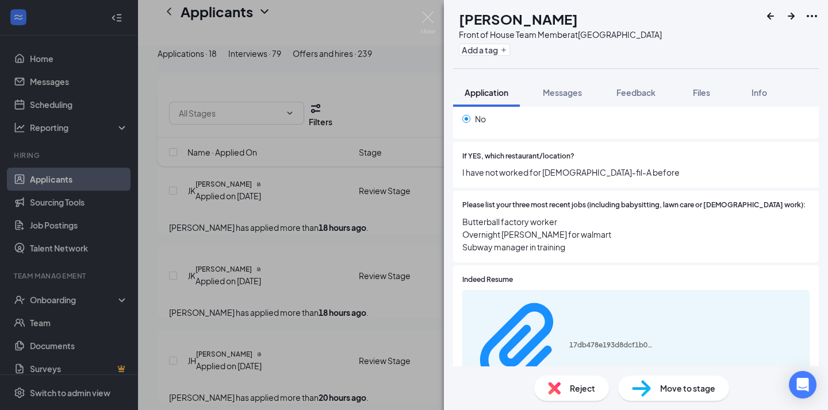
scroll to position [275, 0]
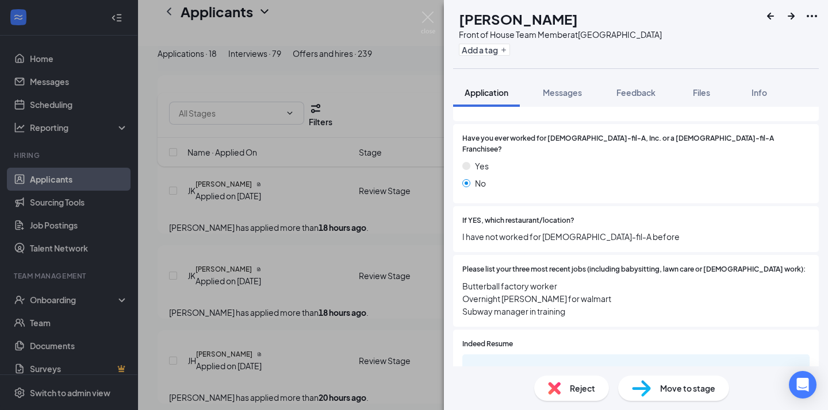
click at [380, 307] on div "[PERSON_NAME] [PERSON_NAME] Front of House Team Member at [GEOGRAPHIC_DATA] Add…" at bounding box center [414, 205] width 828 height 410
